Goal: Browse casually

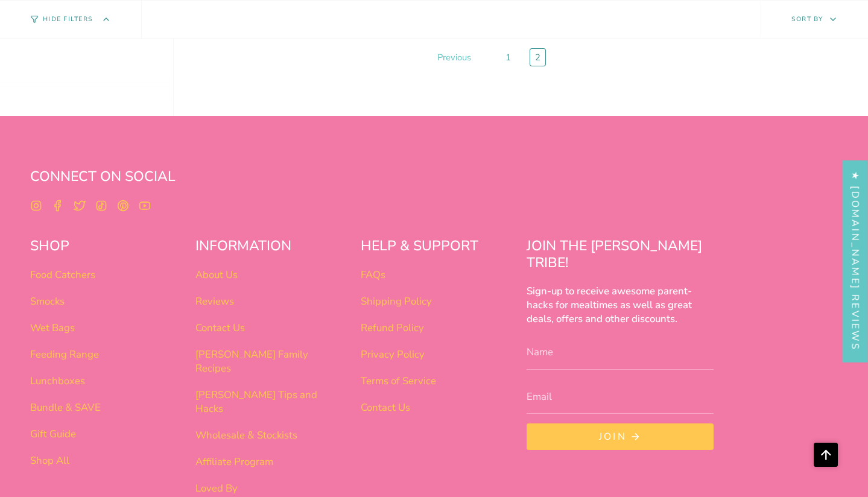
scroll to position [1205, 0]
